Goal: Task Accomplishment & Management: Manage account settings

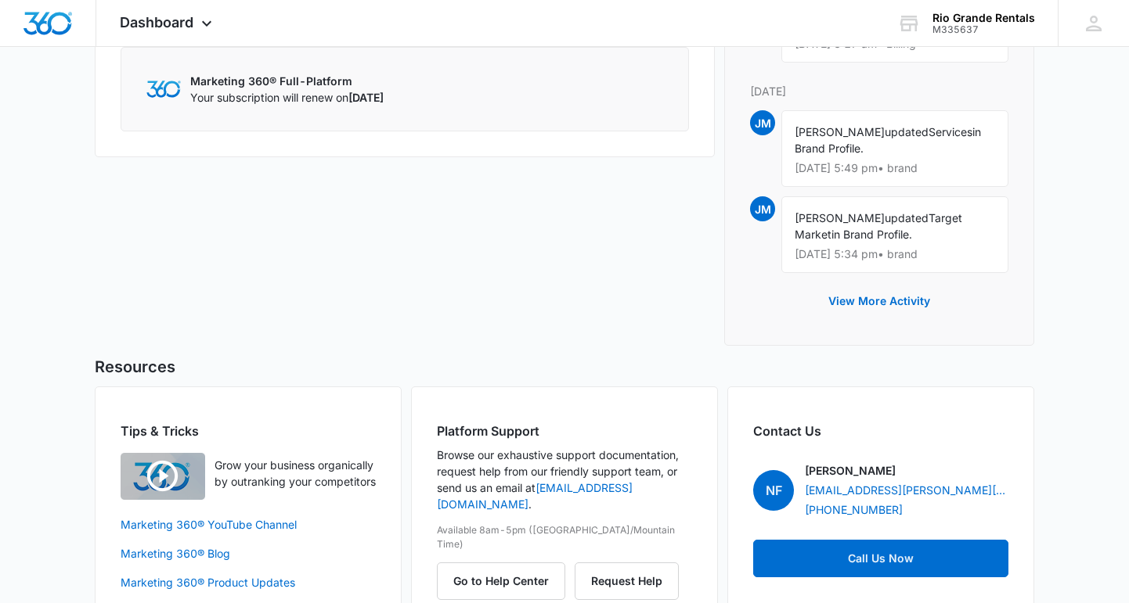
scroll to position [896, 0]
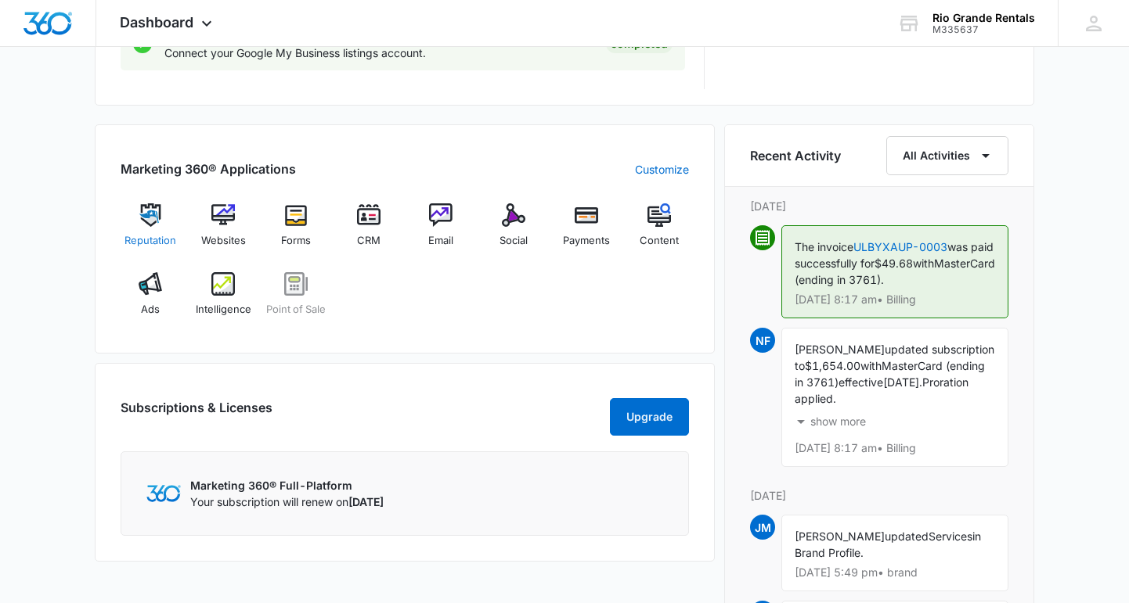
click at [146, 231] on div "Reputation" at bounding box center [151, 232] width 60 height 56
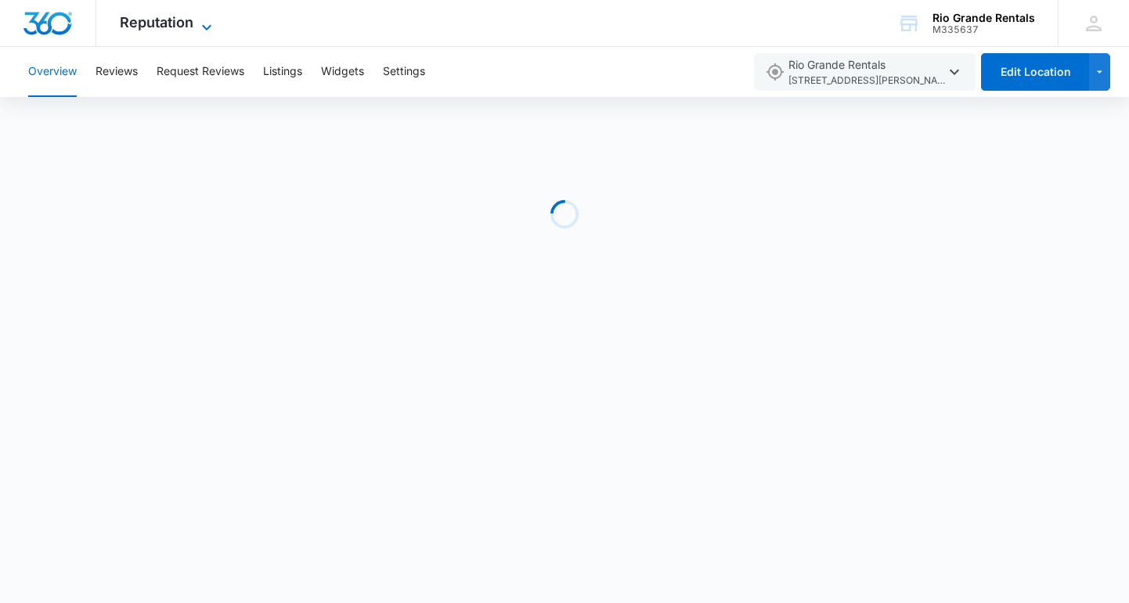
click at [200, 23] on icon at bounding box center [206, 27] width 19 height 19
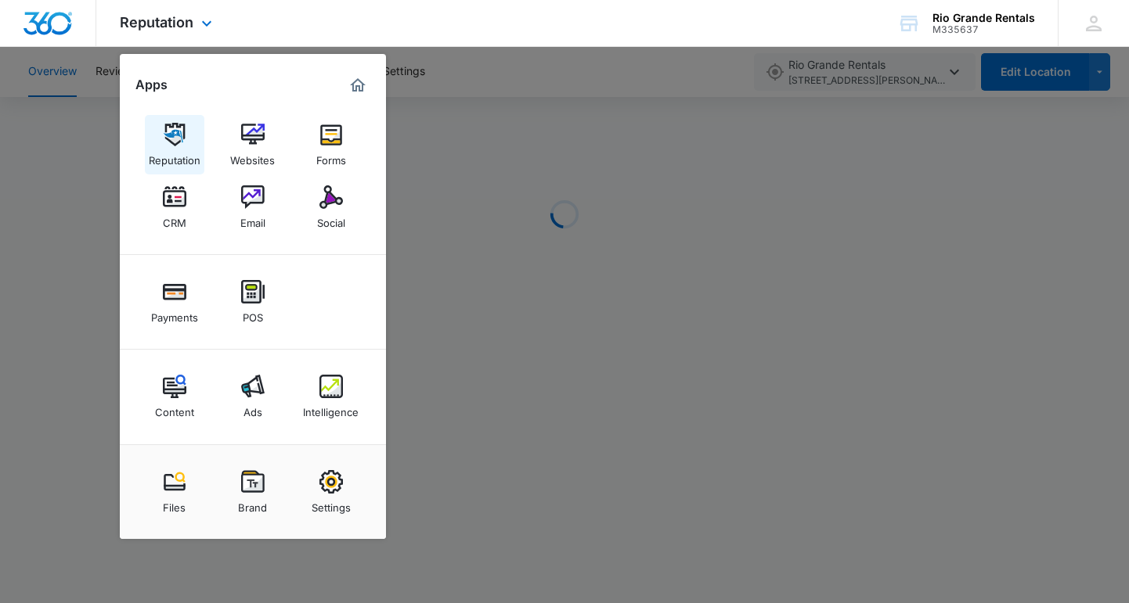
click at [170, 139] on img at bounding box center [174, 134] width 23 height 23
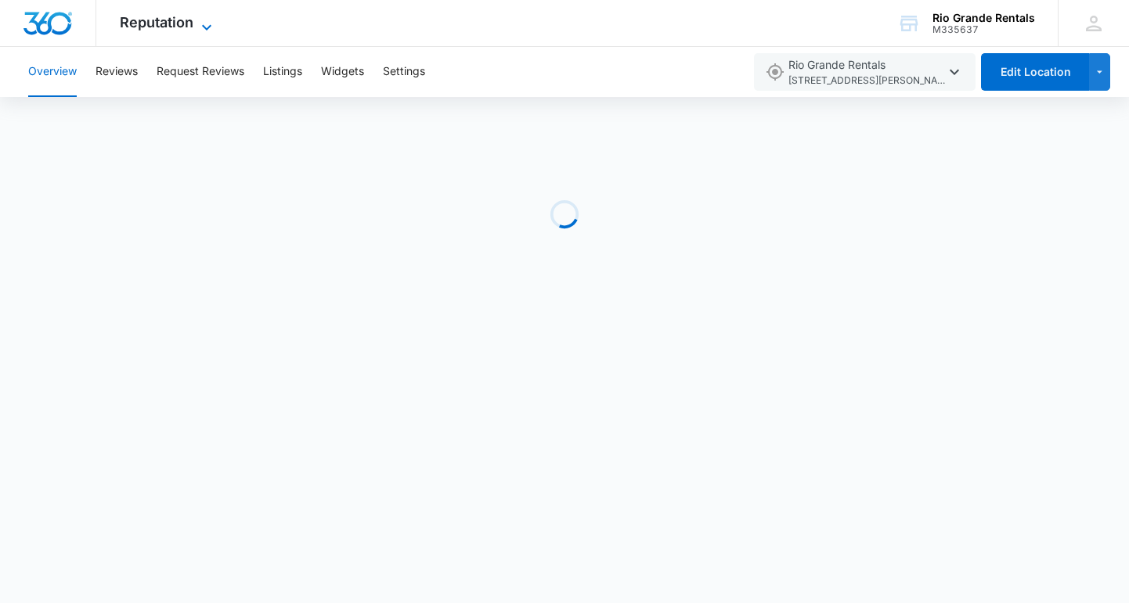
click at [203, 29] on icon at bounding box center [206, 27] width 19 height 19
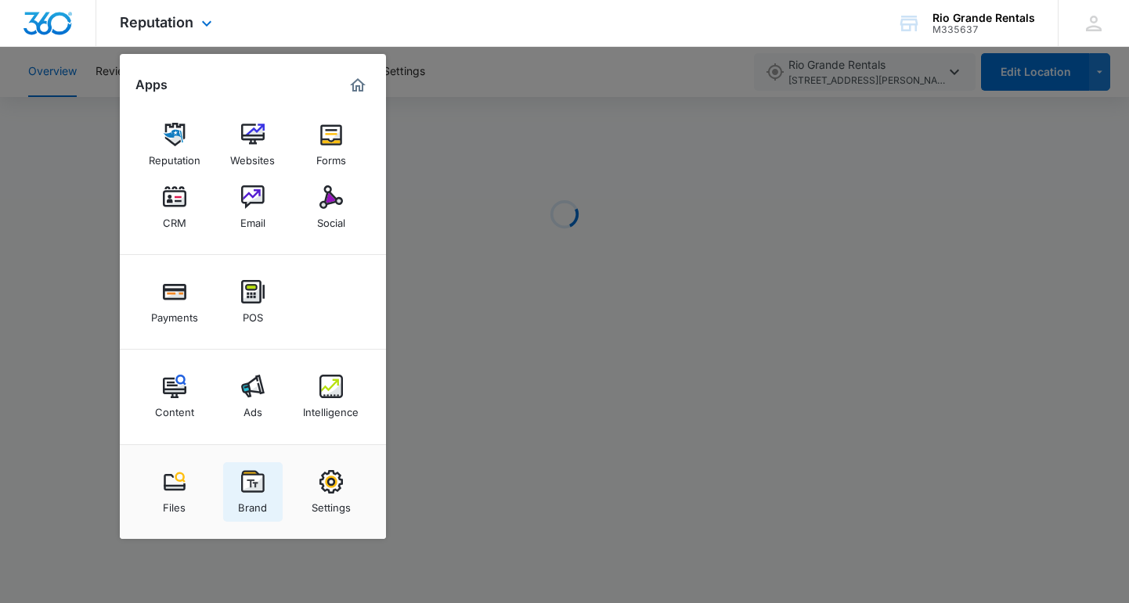
click at [247, 493] on img at bounding box center [252, 481] width 23 height 23
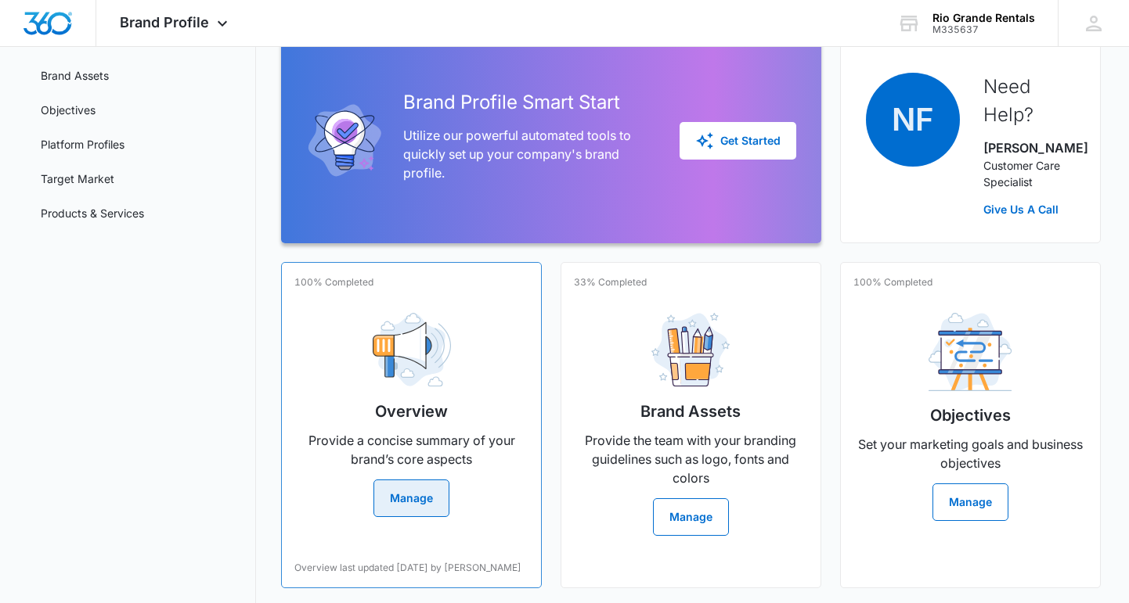
scroll to position [218, 0]
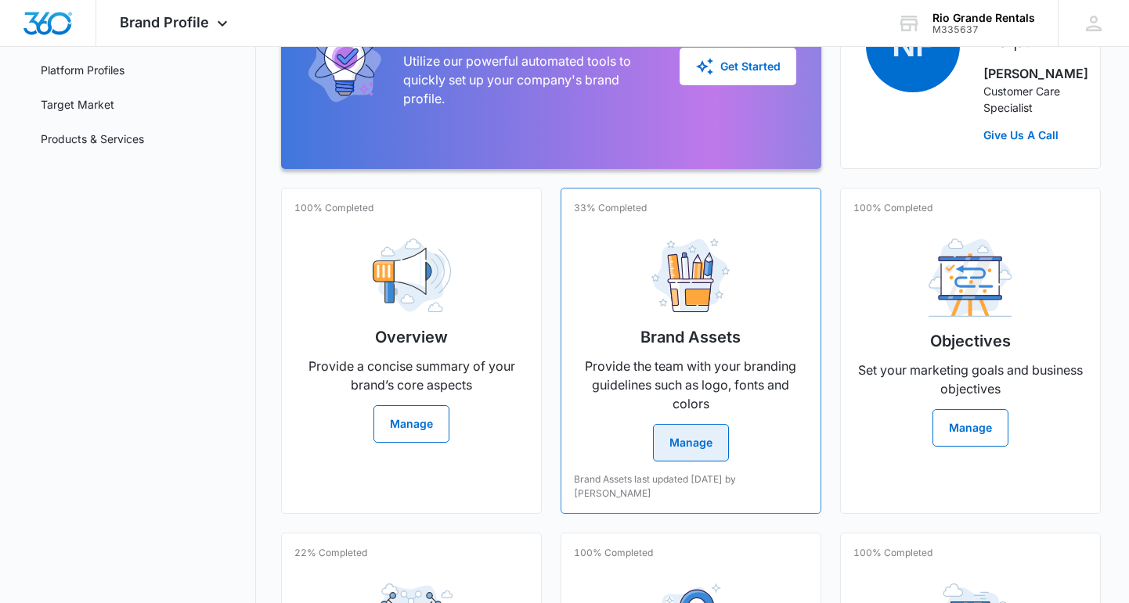
click at [680, 376] on p "Provide the team with your branding guidelines such as logo, fonts and colors" at bounding box center [691, 385] width 234 height 56
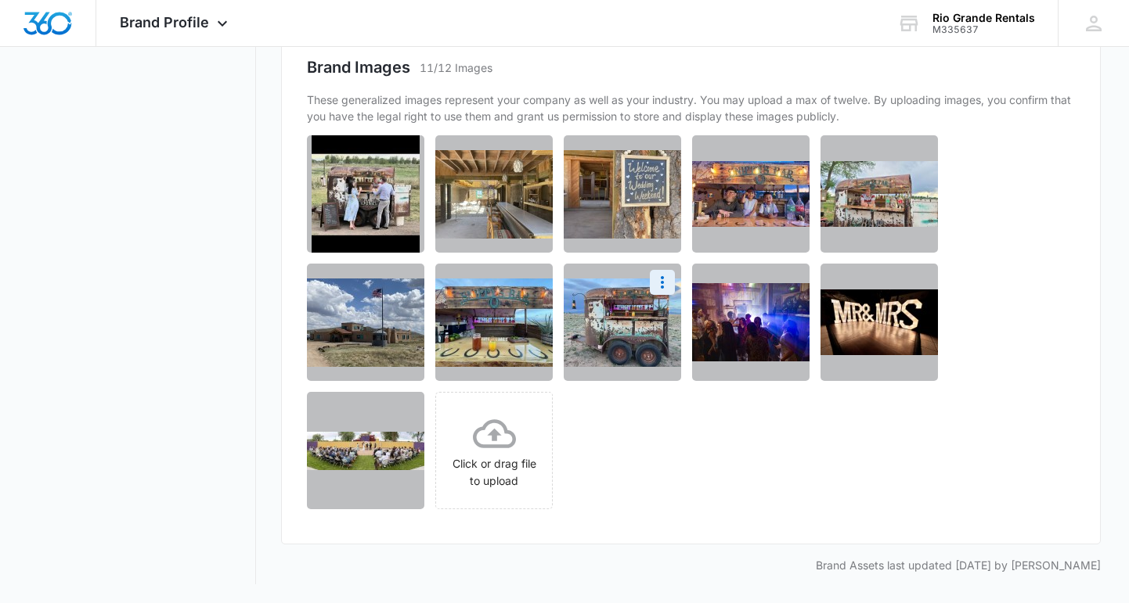
scroll to position [879, 0]
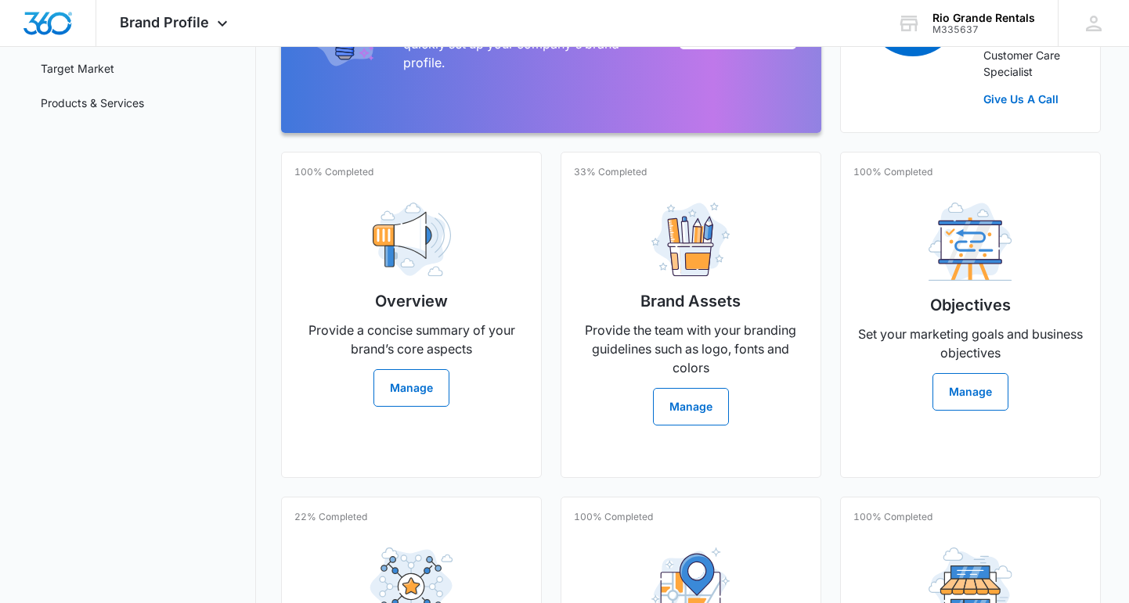
scroll to position [302, 0]
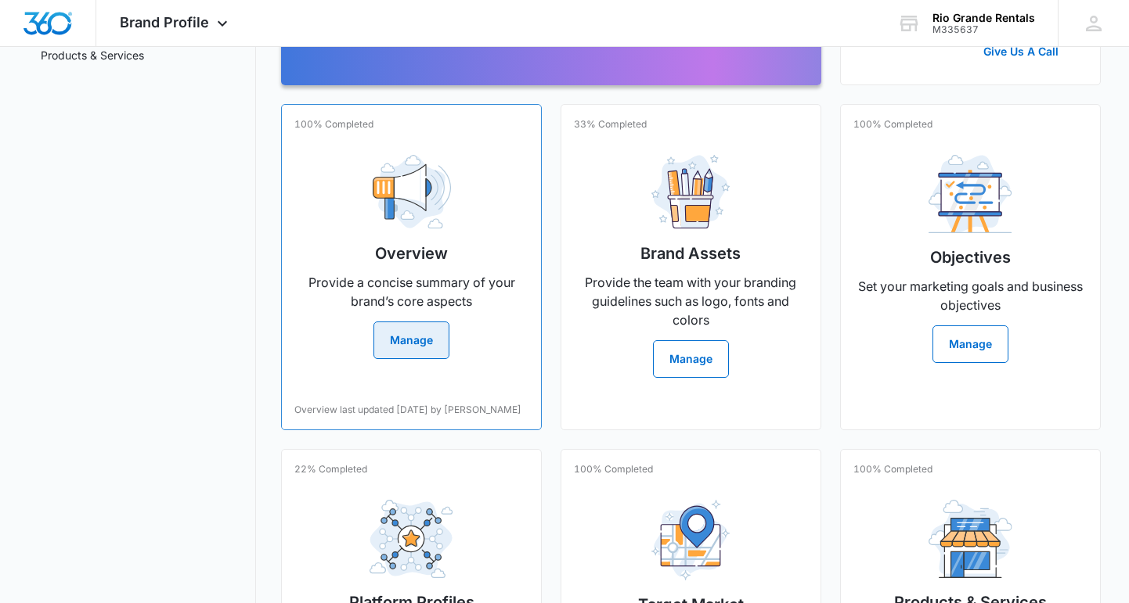
click at [374, 217] on img at bounding box center [412, 192] width 78 height 74
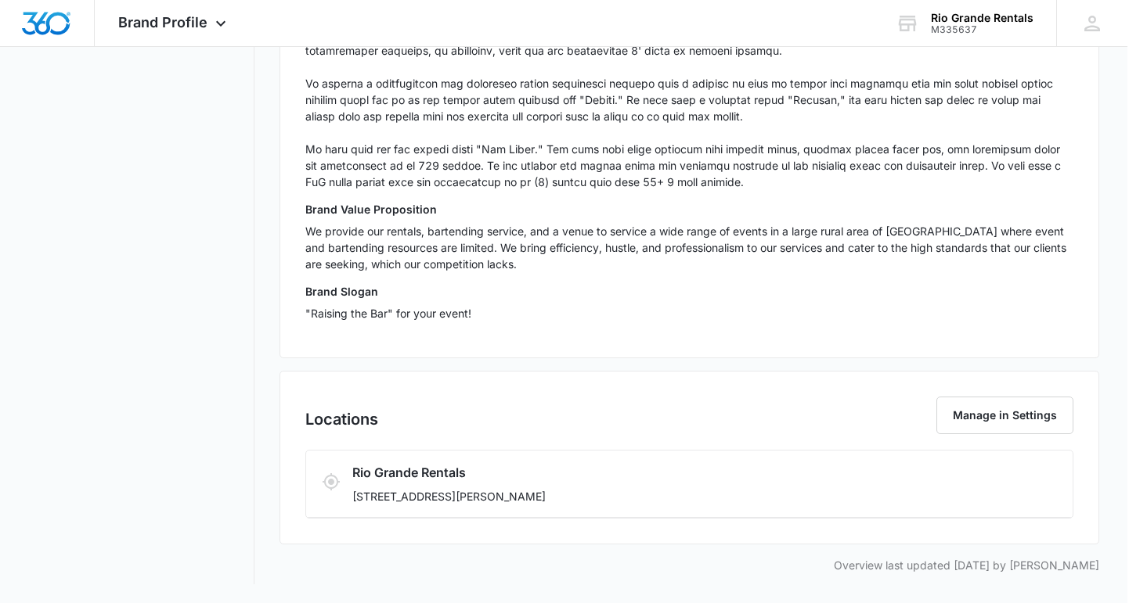
scroll to position [546, 2]
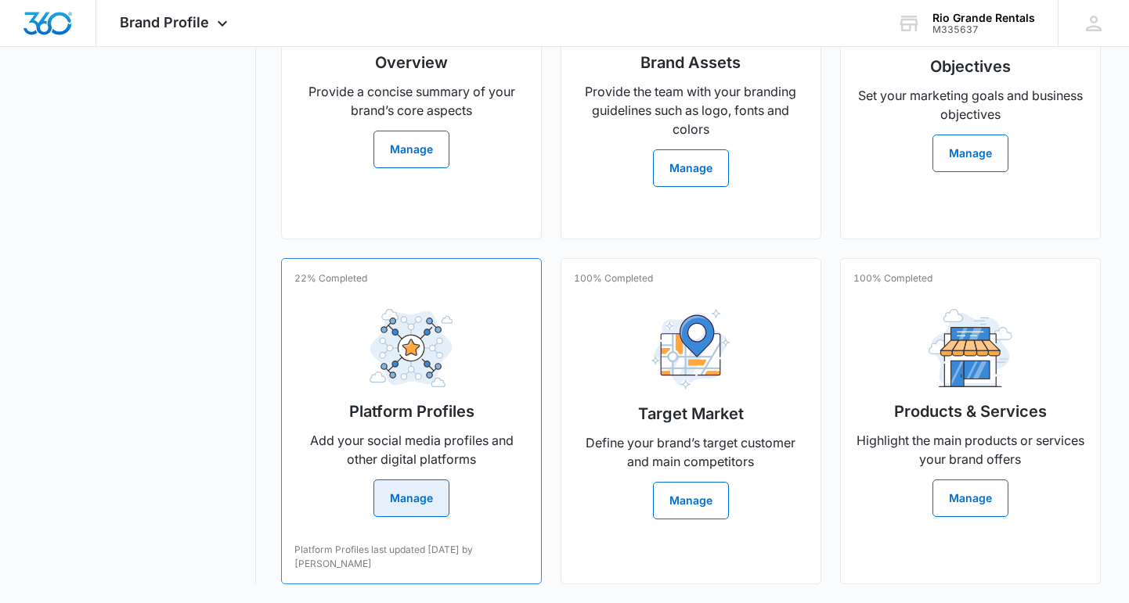
scroll to position [493, 0]
click at [506, 342] on div "Platform Profiles Add your social media profiles and other digital platforms Ma…" at bounding box center [411, 407] width 234 height 221
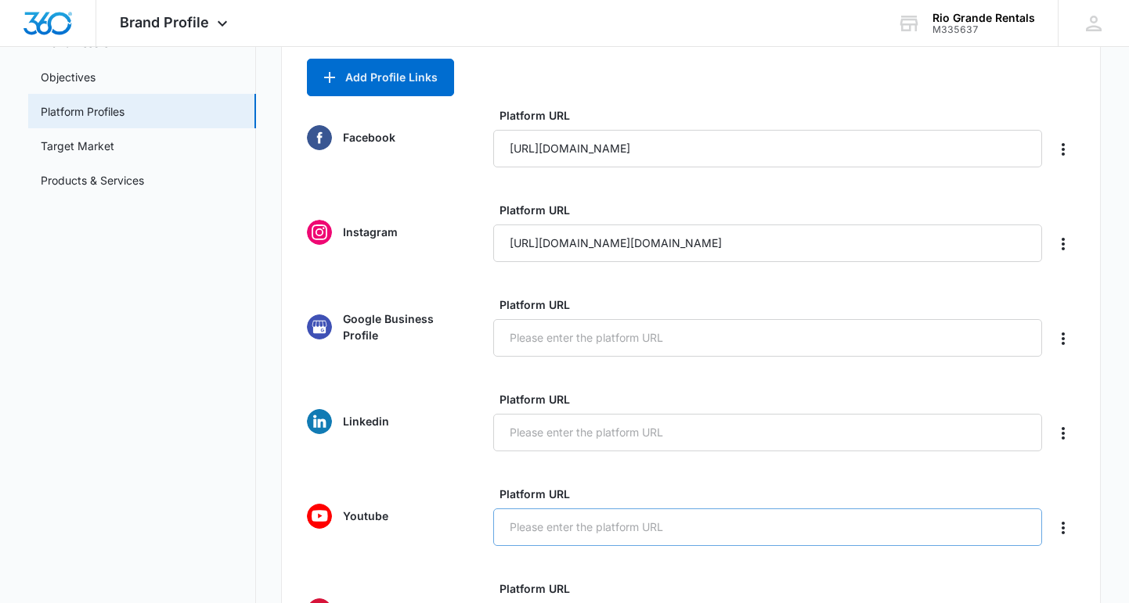
scroll to position [169, 0]
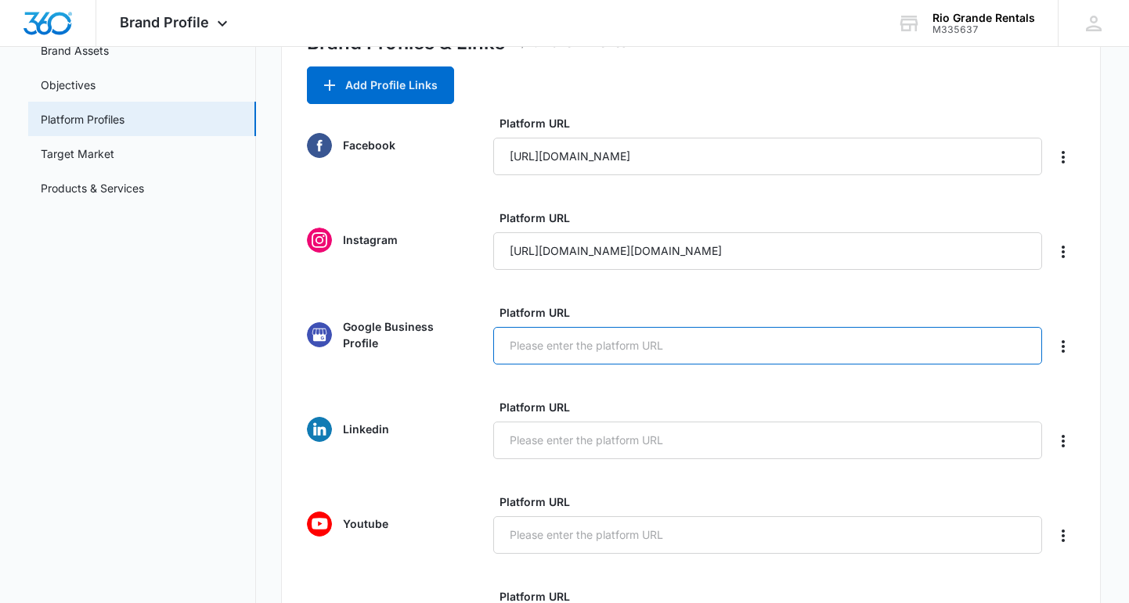
click at [646, 358] on input "Platform URL" at bounding box center [767, 346] width 549 height 38
paste input "[URL][DOMAIN_NAME]"
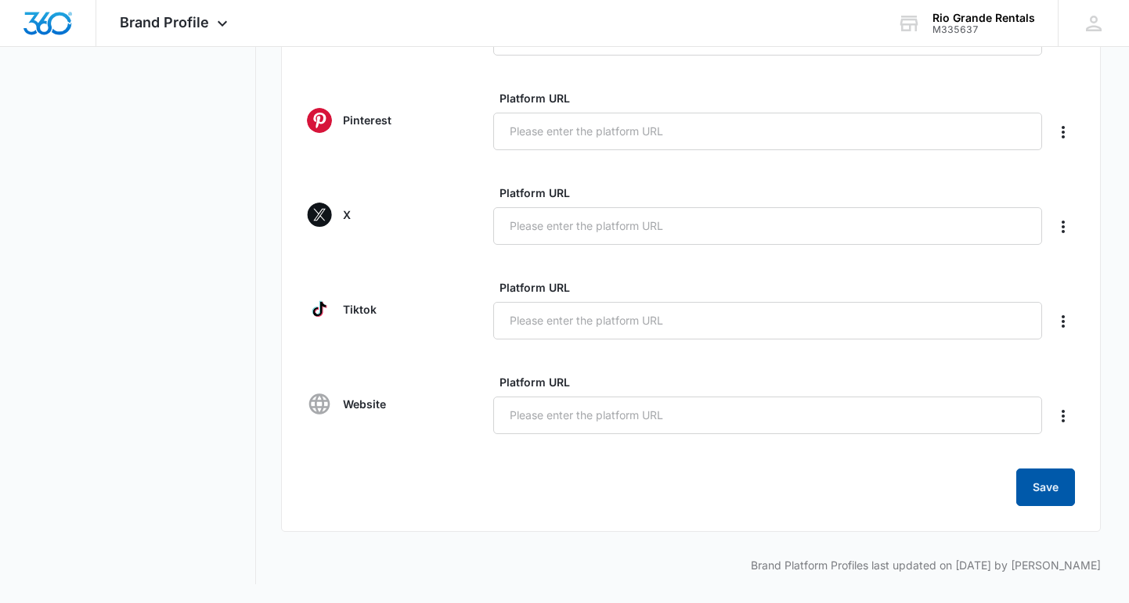
scroll to position [668, 0]
type input "[URL][DOMAIN_NAME]"
drag, startPoint x: 1060, startPoint y: 490, endPoint x: 863, endPoint y: 223, distance: 331.4
click at [1060, 490] on button "Save" at bounding box center [1045, 488] width 59 height 38
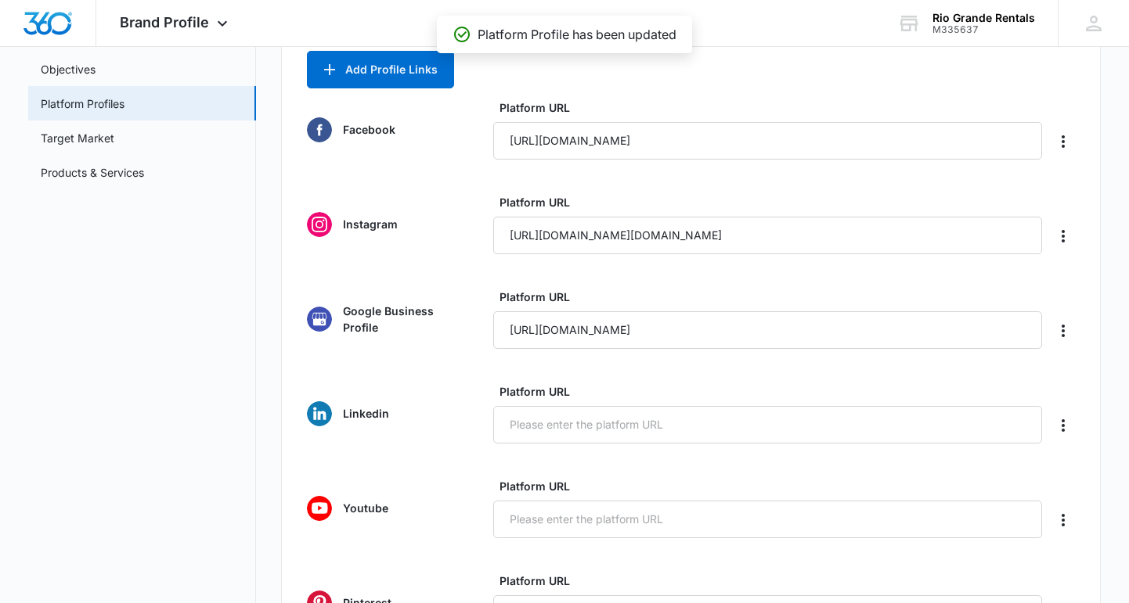
scroll to position [182, 0]
